Goal: Information Seeking & Learning: Learn about a topic

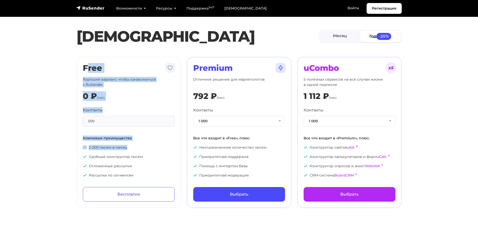
drag, startPoint x: 86, startPoint y: 67, endPoint x: 128, endPoint y: 145, distance: 88.6
click at [128, 145] on div "Free Хороший вариант, чтобы ознакомиться с RuSender 0 ₽ /мес Контакты 500 Ключе…" at bounding box center [129, 132] width 92 height 138
click at [106, 121] on div "500" at bounding box center [129, 121] width 92 height 11
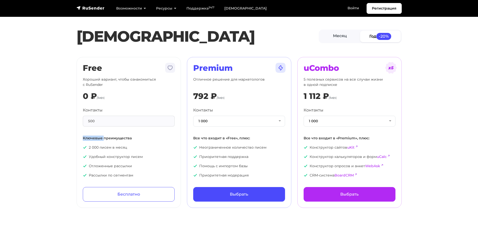
click at [106, 121] on div "500" at bounding box center [129, 121] width 92 height 11
drag, startPoint x: 106, startPoint y: 121, endPoint x: 89, endPoint y: 94, distance: 31.4
click at [89, 94] on div "Free Хороший вариант, чтобы ознакомиться с RuSender 0 ₽ /мес Контакты 500 Ключе…" at bounding box center [129, 132] width 92 height 138
click at [97, 82] on p "Хороший вариант, чтобы ознакомиться с RuSender" at bounding box center [129, 82] width 92 height 11
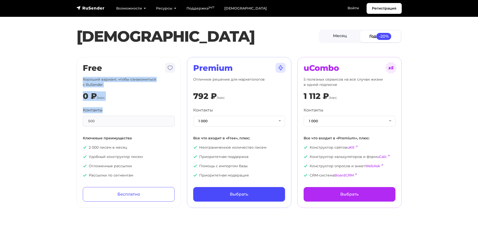
drag, startPoint x: 97, startPoint y: 82, endPoint x: 105, endPoint y: 110, distance: 29.4
click at [104, 110] on div "Free Хороший вариант, чтобы ознакомиться с RuSender 0 ₽ /мес Контакты 500 Ключе…" at bounding box center [129, 132] width 92 height 138
click at [223, 116] on button "1 000" at bounding box center [239, 121] width 92 height 11
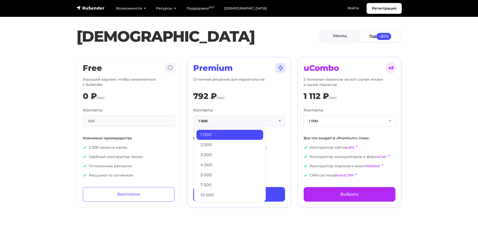
click at [233, 103] on div "Premium Отличное решение для маркетологов 792 ₽ /мес Контакты 1 000 1 000 2 000…" at bounding box center [239, 132] width 92 height 138
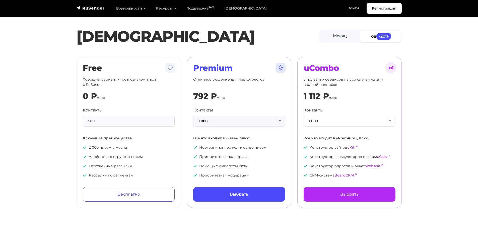
click at [215, 118] on button "1 000" at bounding box center [239, 121] width 92 height 11
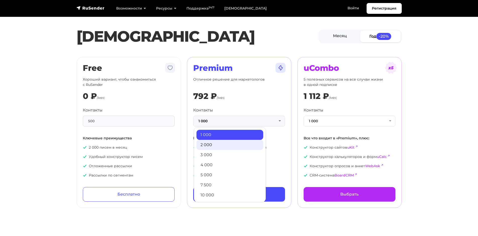
click at [208, 144] on link "2 000" at bounding box center [229, 145] width 67 height 10
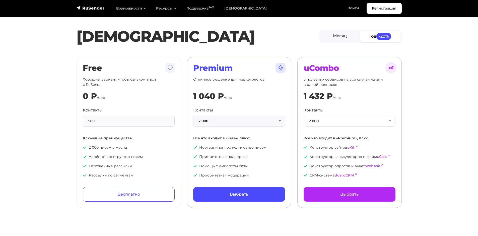
click at [214, 121] on button "2 000" at bounding box center [239, 121] width 92 height 11
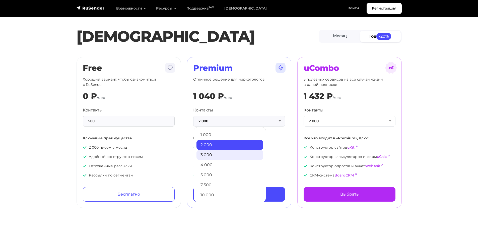
click at [208, 151] on link "3 000" at bounding box center [229, 155] width 67 height 10
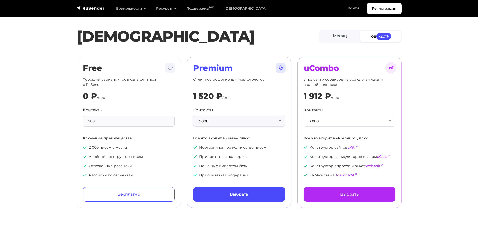
click at [213, 123] on button "3 000" at bounding box center [239, 121] width 92 height 11
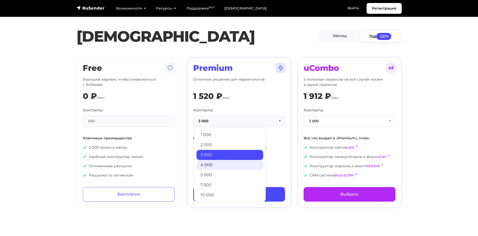
click at [205, 162] on link "4 000" at bounding box center [229, 165] width 67 height 10
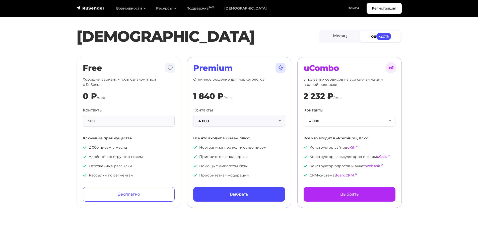
click at [218, 121] on button "4 000" at bounding box center [239, 121] width 92 height 11
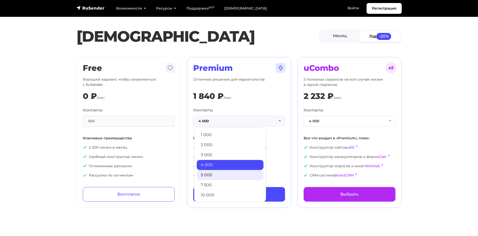
click at [209, 174] on link "5 000" at bounding box center [230, 175] width 67 height 10
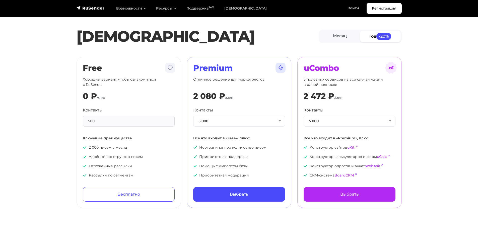
click at [209, 96] on div "2 080 ₽" at bounding box center [209, 96] width 32 height 10
drag, startPoint x: 209, startPoint y: 96, endPoint x: 193, endPoint y: 96, distance: 16.3
click at [193, 96] on div "2 080 ₽" at bounding box center [209, 96] width 32 height 10
drag, startPoint x: 212, startPoint y: 153, endPoint x: 256, endPoint y: 169, distance: 46.3
click at [256, 169] on ul "Неограниченное количество писем Приоритетная поддержка Помощь с импортом базы П…" at bounding box center [239, 161] width 92 height 33
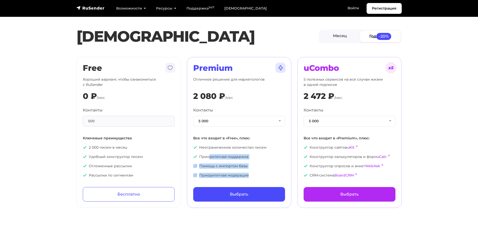
click at [256, 169] on ul "Неограниченное количество писем Приоритетная поддержка Помощь с импортом базы П…" at bounding box center [239, 161] width 92 height 33
drag, startPoint x: 256, startPoint y: 169, endPoint x: 225, endPoint y: 138, distance: 43.8
click at [225, 138] on div "Контакты 5 000 1 000 2 000 3 000 4 000 5 000 7 500 10 000 13 000 15 000 20 000 …" at bounding box center [239, 142] width 92 height 71
click at [274, 174] on p "Приоритетная модерация" at bounding box center [239, 175] width 92 height 5
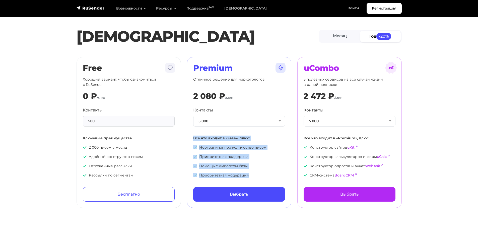
drag, startPoint x: 259, startPoint y: 178, endPoint x: 189, endPoint y: 138, distance: 80.9
click at [189, 138] on div "Premium Отличное решение для маркетологов 2 080 ₽ /мес Контакты 5 000 1 000 2 0…" at bounding box center [239, 132] width 104 height 151
drag, startPoint x: 154, startPoint y: 136, endPoint x: 155, endPoint y: 175, distance: 38.4
click at [155, 175] on div "Контакты 500 Ключевые преимущества 2 000 писем в месяц Удобный конструктор писе…" at bounding box center [129, 142] width 92 height 71
click at [321, 122] on button "5 000" at bounding box center [350, 121] width 92 height 11
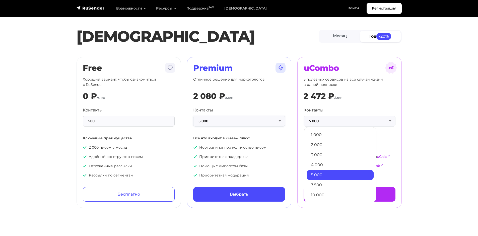
click at [255, 119] on button "5 000" at bounding box center [239, 121] width 92 height 11
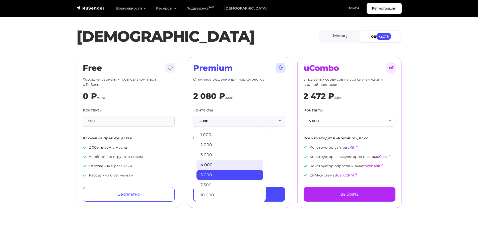
click at [218, 165] on link "4 000" at bounding box center [229, 165] width 67 height 10
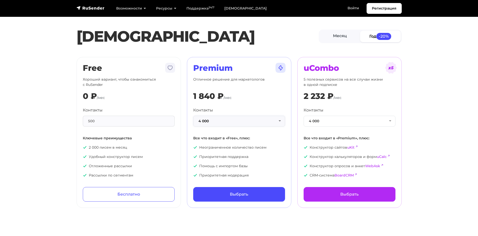
click at [229, 119] on button "4 000" at bounding box center [239, 121] width 92 height 11
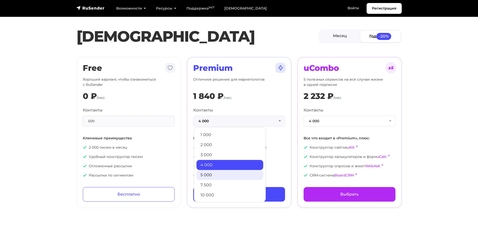
click at [213, 174] on link "5 000" at bounding box center [229, 175] width 67 height 10
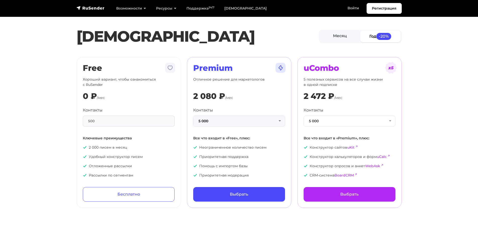
click at [222, 121] on button "5 000" at bounding box center [239, 121] width 92 height 11
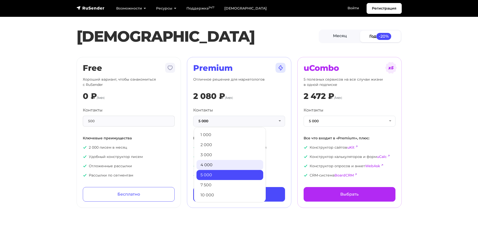
click at [212, 167] on link "4 000" at bounding box center [229, 165] width 67 height 10
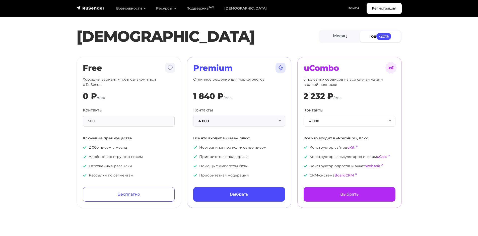
click at [214, 121] on button "4 000" at bounding box center [239, 121] width 92 height 11
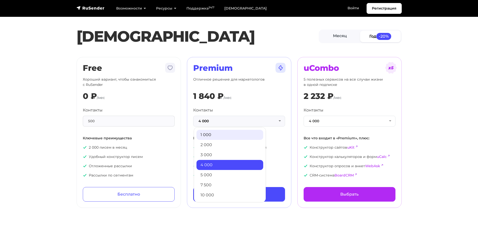
click at [216, 133] on link "1 000" at bounding box center [229, 135] width 67 height 10
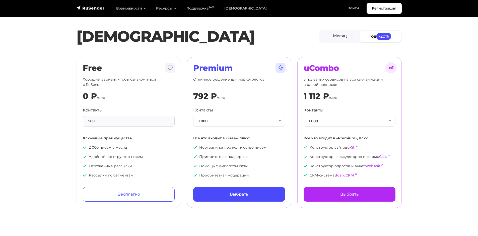
drag, startPoint x: 378, startPoint y: 84, endPoint x: 383, endPoint y: 88, distance: 6.3
click at [380, 89] on div "uCombo 5 полезных сервисов на все случаи жизни в одной подписке 1 112 ₽ /мес Ко…" at bounding box center [350, 132] width 92 height 138
click at [394, 68] on img at bounding box center [391, 68] width 12 height 12
drag, startPoint x: 375, startPoint y: 49, endPoint x: 372, endPoint y: 66, distance: 17.4
click at [375, 51] on section "Тарифы Месяц Год -20% Free Хороший вариант, чтобы ознакомиться с RuSender 0 ₽ /…" at bounding box center [239, 107] width 478 height 202
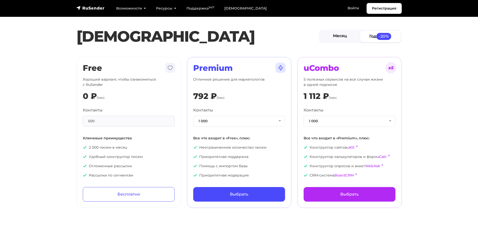
click at [342, 39] on link "Месяц" at bounding box center [340, 36] width 41 height 11
click at [384, 42] on link "Год -20%" at bounding box center [380, 36] width 41 height 11
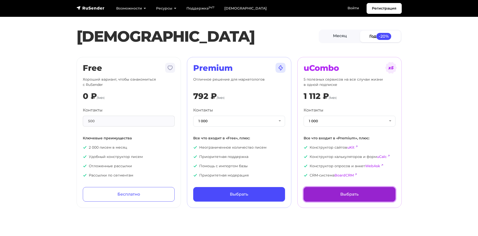
click at [344, 191] on link "Выбрать" at bounding box center [350, 194] width 92 height 15
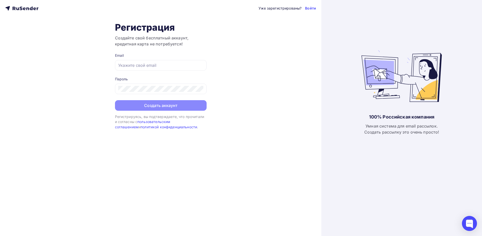
click at [18, 7] on icon at bounding box center [21, 8] width 33 height 6
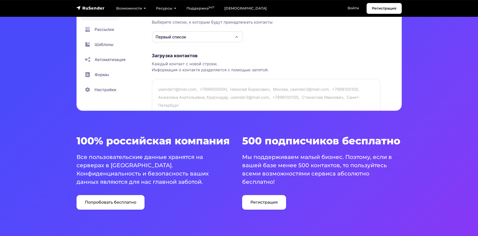
scroll to position [401, 0]
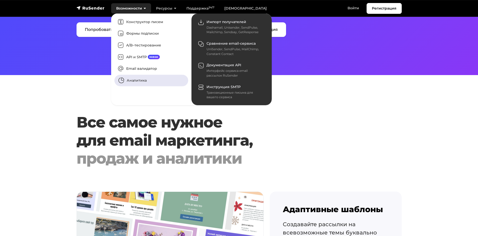
click at [133, 78] on link "Аналитика" at bounding box center [151, 81] width 74 height 12
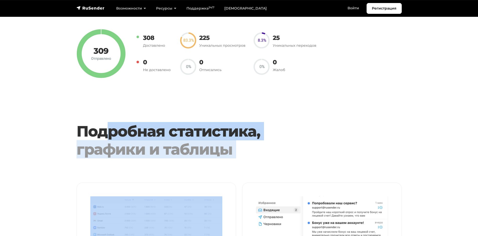
drag, startPoint x: 105, startPoint y: 123, endPoint x: 253, endPoint y: 168, distance: 154.6
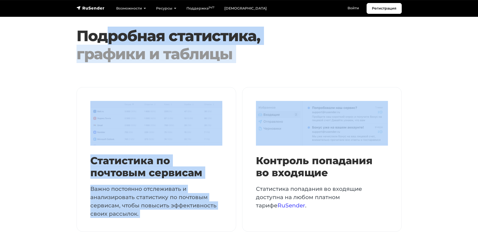
scroll to position [502, 0]
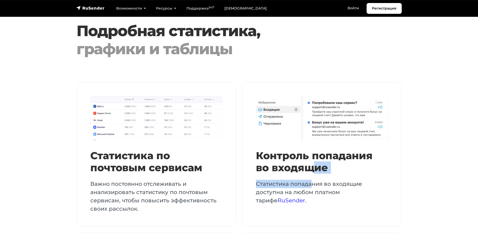
drag, startPoint x: 318, startPoint y: 167, endPoint x: 309, endPoint y: 181, distance: 15.9
click at [309, 181] on div "Контроль попадания во входящие Статистика попадания во входящие доступна на люб…" at bounding box center [322, 177] width 132 height 55
click at [279, 162] on h3 "Контроль попадания во входящие" at bounding box center [322, 162] width 132 height 24
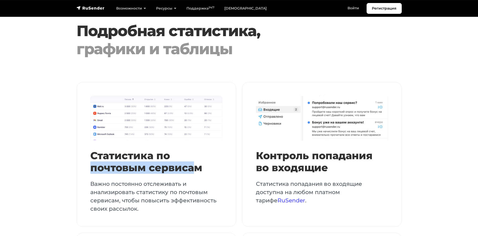
drag, startPoint x: 186, startPoint y: 157, endPoint x: 197, endPoint y: 169, distance: 16.5
click at [197, 169] on h3 "Статистика по почтовым сервисам" at bounding box center [156, 162] width 132 height 24
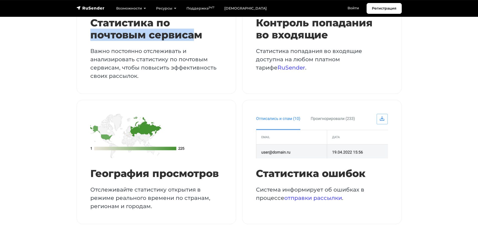
scroll to position [677, 0]
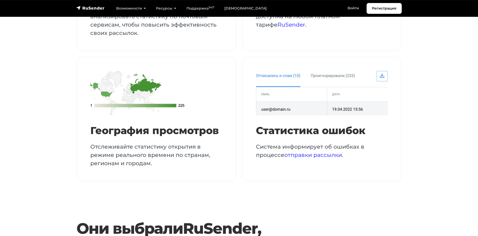
click at [154, 149] on p "Отслеживайте статистику открытия в режиме реального времени по странам, региона…" at bounding box center [156, 154] width 132 height 25
click at [150, 135] on h3 "География просмотров" at bounding box center [156, 130] width 132 height 12
click at [191, 150] on p "Отслеживайте статистику открытия в режиме реального времени по странам, региона…" at bounding box center [156, 154] width 132 height 25
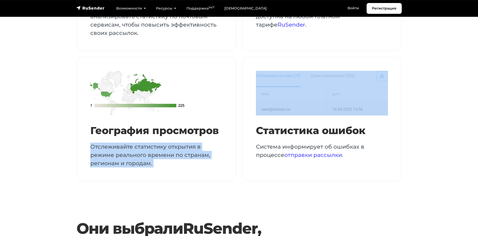
drag, startPoint x: 191, startPoint y: 150, endPoint x: 163, endPoint y: 137, distance: 31.4
click at [163, 137] on div "География просмотров Отслеживайте статистику открытия в режиме реального времен…" at bounding box center [156, 145] width 132 height 43
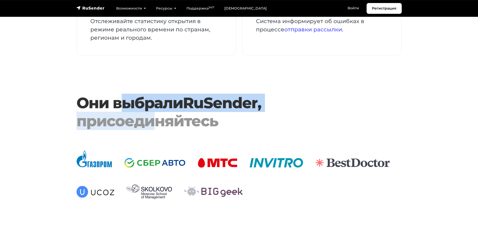
drag, startPoint x: 145, startPoint y: 108, endPoint x: 157, endPoint y: 113, distance: 13.0
click at [157, 113] on h3 "Они выбрали RuSender , присоединяйтесь" at bounding box center [226, 112] width 298 height 36
click at [115, 116] on div "присоединяйтесь" at bounding box center [226, 121] width 298 height 18
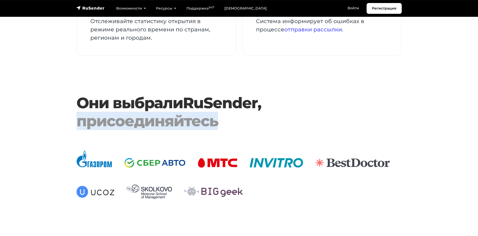
click at [115, 116] on div "присоединяйтесь" at bounding box center [226, 121] width 298 height 18
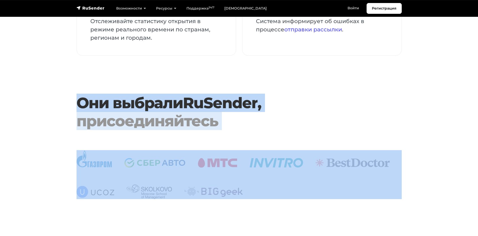
drag, startPoint x: 115, startPoint y: 116, endPoint x: 113, endPoint y: 106, distance: 10.2
click at [113, 106] on h3 "Они выбрали RuSender , присоединяйтесь" at bounding box center [226, 112] width 298 height 36
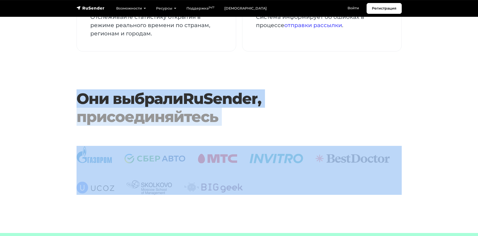
scroll to position [953, 0]
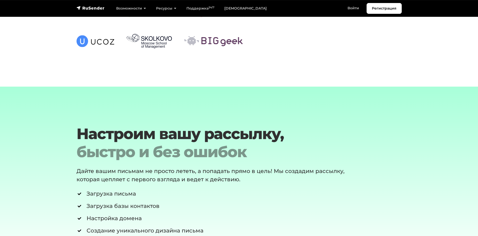
click at [139, 143] on div "быстро и без ошибок" at bounding box center [226, 152] width 298 height 18
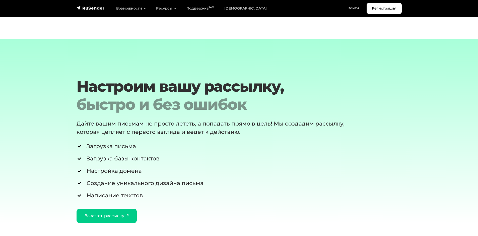
scroll to position [1003, 0]
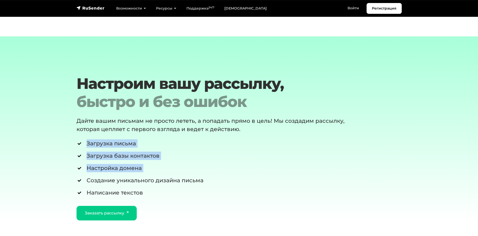
drag, startPoint x: 184, startPoint y: 136, endPoint x: 195, endPoint y: 176, distance: 41.0
click at [195, 176] on div "Настроим вашу рассылку, быстро и без ошибок Дайте вашим письмам не просто летет…" at bounding box center [226, 148] width 304 height 146
click at [192, 173] on ul "Загрузка письма Загрузка базы контактов Настройка домена Создание уникального д…" at bounding box center [226, 167] width 298 height 57
drag, startPoint x: 143, startPoint y: 165, endPoint x: 80, endPoint y: 147, distance: 66.1
click at [80, 147] on ul "Загрузка письма Загрузка базы контактов Настройка домена Создание уникального д…" at bounding box center [226, 167] width 298 height 57
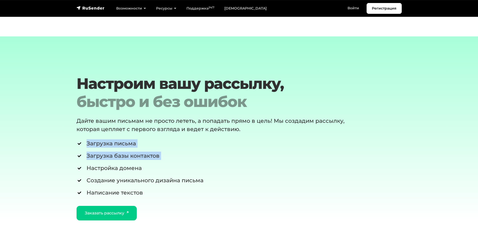
click at [102, 145] on li "Загрузка письма" at bounding box center [226, 143] width 298 height 8
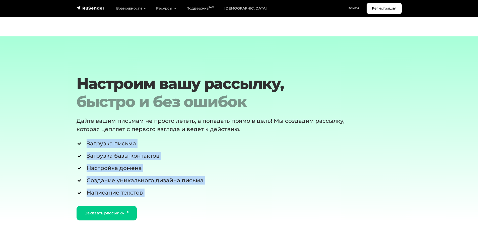
drag, startPoint x: 102, startPoint y: 145, endPoint x: 110, endPoint y: 166, distance: 22.5
click at [110, 166] on ul "Загрузка письма Загрузка базы контактов Настройка домена Создание уникального д…" at bounding box center [226, 167] width 298 height 57
click at [111, 165] on li "Настройка домена" at bounding box center [226, 168] width 298 height 8
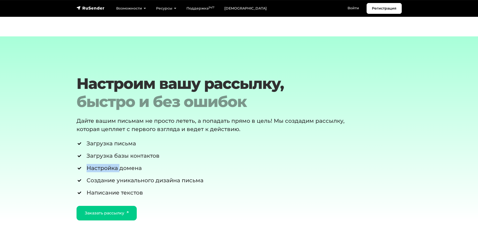
click at [111, 165] on li "Настройка домена" at bounding box center [226, 168] width 298 height 8
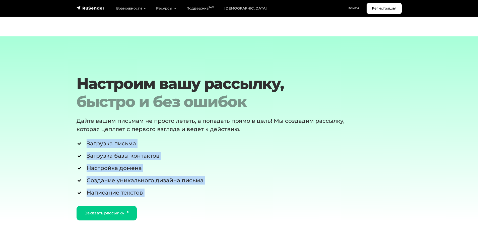
drag, startPoint x: 111, startPoint y: 165, endPoint x: 109, endPoint y: 152, distance: 13.0
click at [109, 152] on ul "Загрузка письма Загрузка базы контактов Настройка домена Создание уникального д…" at bounding box center [226, 167] width 298 height 57
click at [109, 152] on li "Загрузка базы контактов" at bounding box center [226, 156] width 298 height 8
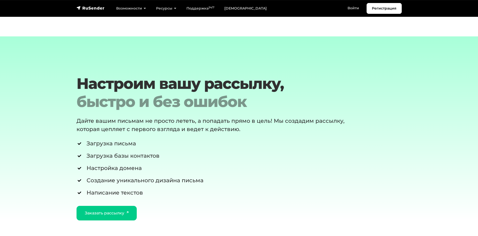
click at [102, 144] on li "Загрузка письма" at bounding box center [226, 143] width 298 height 8
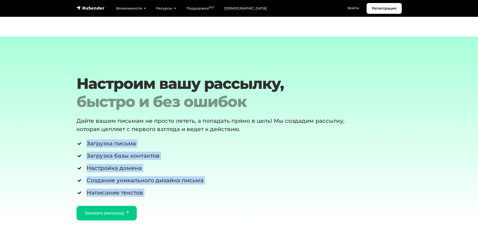
drag, startPoint x: 102, startPoint y: 144, endPoint x: 125, endPoint y: 171, distance: 36.5
click at [114, 168] on ul "Загрузка письма Загрузка базы контактов Настройка домена Создание уникального д…" at bounding box center [226, 167] width 298 height 57
click at [125, 171] on li "Настройка домена" at bounding box center [226, 168] width 298 height 8
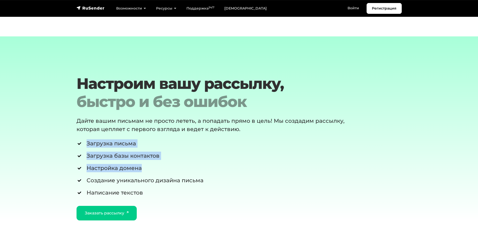
drag, startPoint x: 151, startPoint y: 171, endPoint x: 88, endPoint y: 142, distance: 69.3
click at [88, 142] on ul "Загрузка письма Загрузка базы контактов Настройка домена Создание уникального д…" at bounding box center [226, 167] width 298 height 57
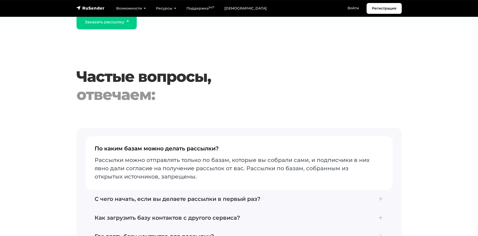
scroll to position [1204, 0]
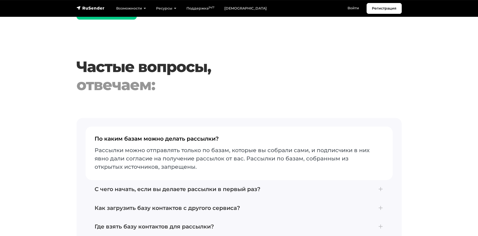
click at [113, 140] on h4 "По каким базам можно делать рассылки?" at bounding box center [239, 140] width 289 height 11
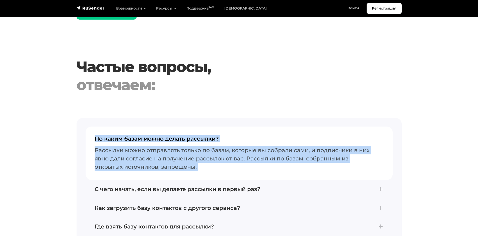
drag, startPoint x: 113, startPoint y: 140, endPoint x: 120, endPoint y: 163, distance: 23.4
click at [120, 162] on button "По каким базам можно делать рассылки? Рассылки можно отправлять только по базам…" at bounding box center [239, 152] width 307 height 53
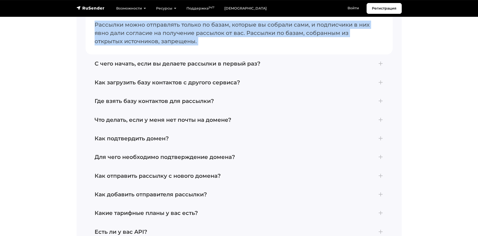
scroll to position [1304, 0]
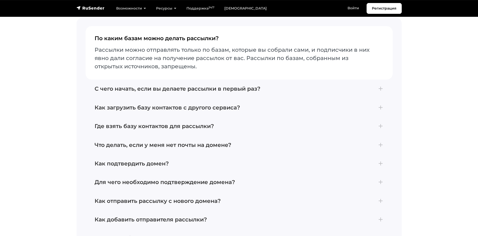
click at [58, 109] on section "Частые вопросы, отвечаем: По каким базам можно делать рассылки? Рассылки можно …" at bounding box center [239, 124] width 478 height 334
